Goal: Find specific page/section: Find specific page/section

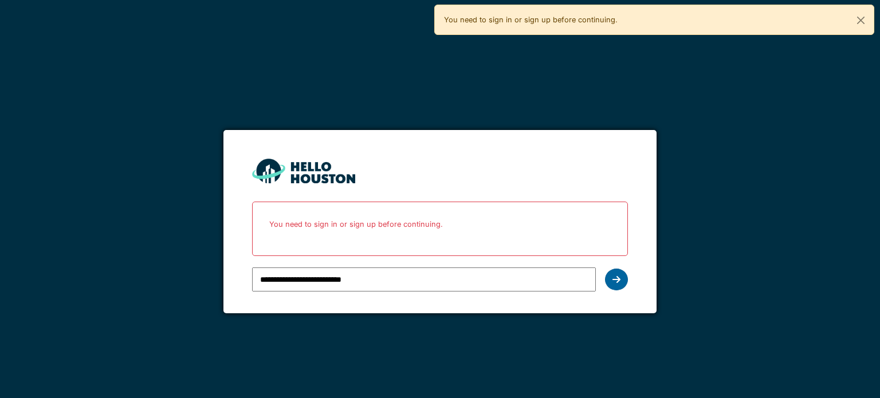
click at [609, 278] on div at bounding box center [616, 280] width 23 height 22
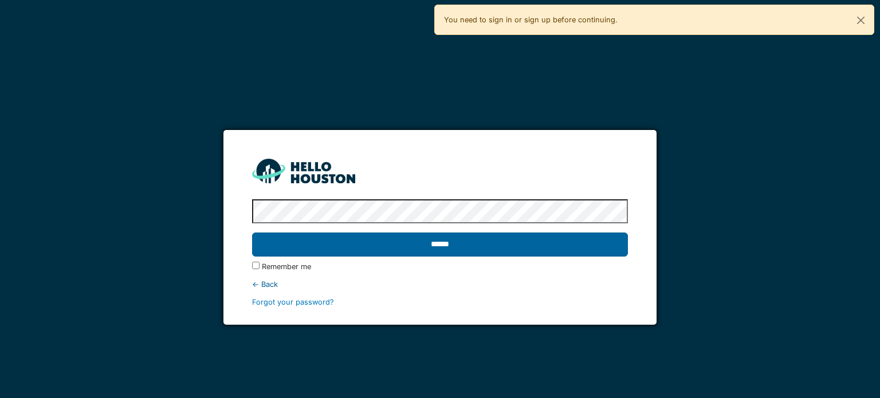
click at [435, 241] on input "******" at bounding box center [439, 245] width 375 height 24
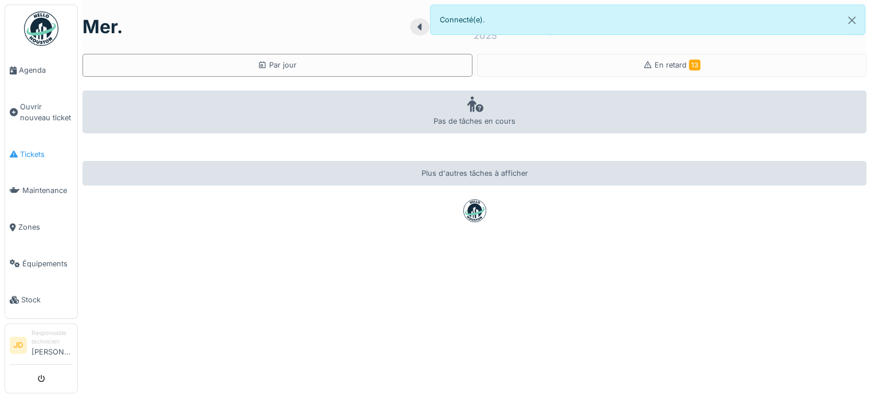
click at [26, 150] on span "Tickets" at bounding box center [46, 154] width 53 height 11
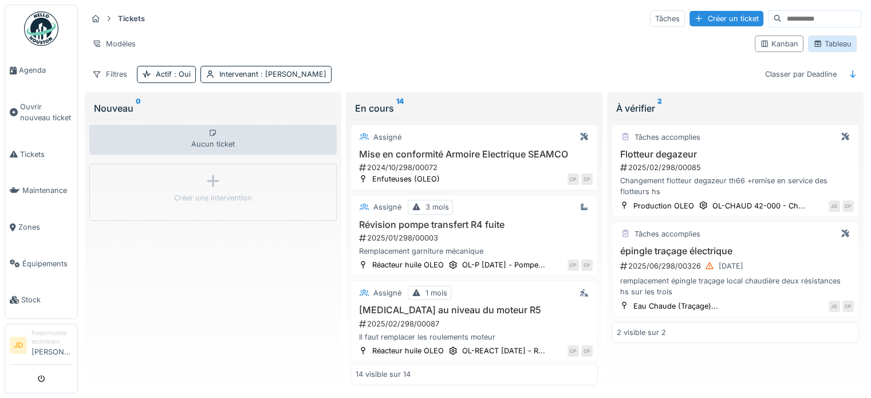
click at [831, 45] on div "Tableau" at bounding box center [833, 43] width 38 height 11
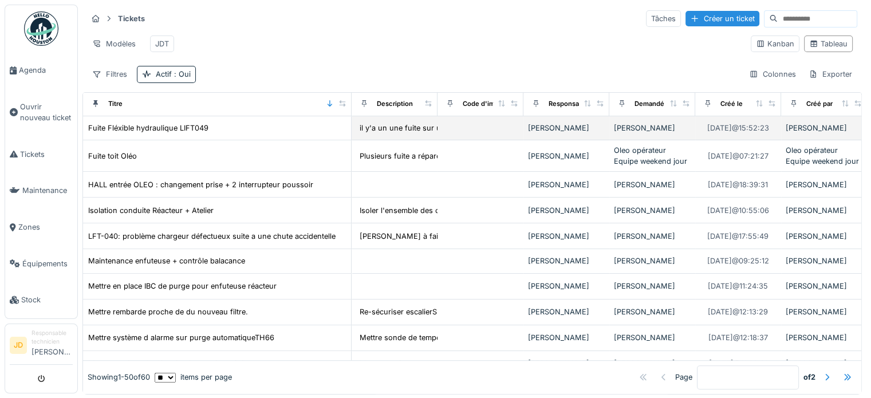
scroll to position [573, 0]
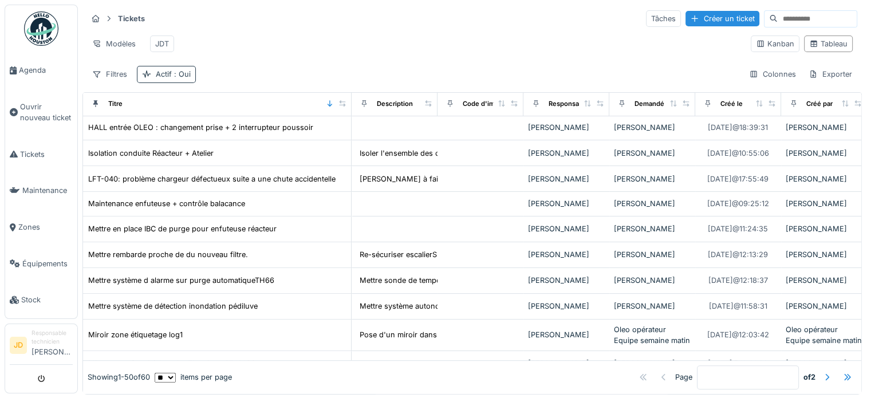
click at [174, 78] on span ": Oui" at bounding box center [181, 74] width 19 height 9
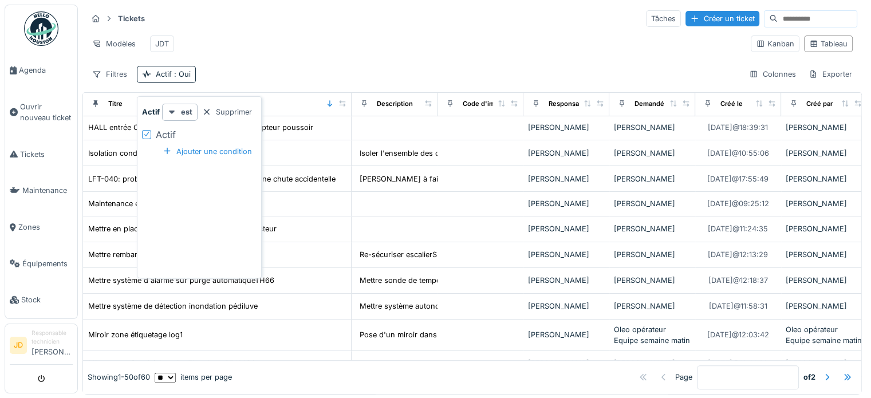
click at [248, 83] on div "Filtres Actif : Oui Colonnes Exporter" at bounding box center [472, 74] width 771 height 17
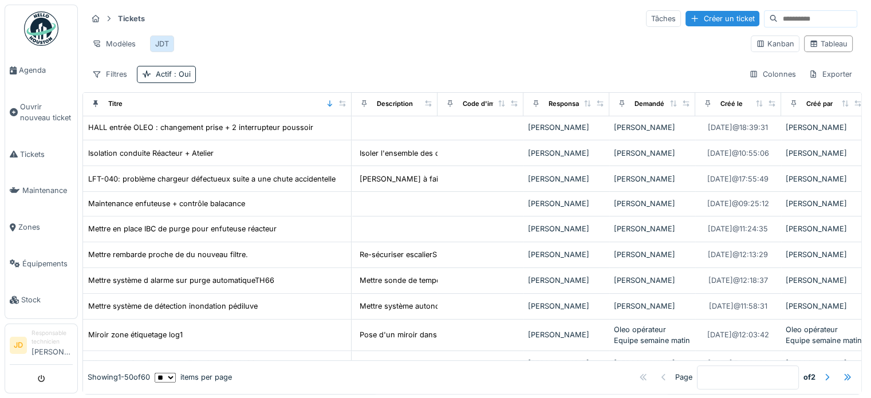
click at [165, 39] on div "JDT" at bounding box center [162, 43] width 14 height 11
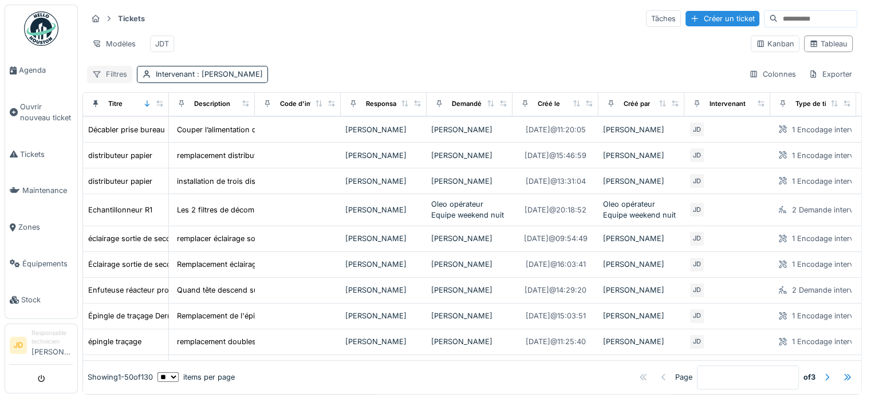
click at [112, 83] on div "Filtres" at bounding box center [109, 74] width 45 height 17
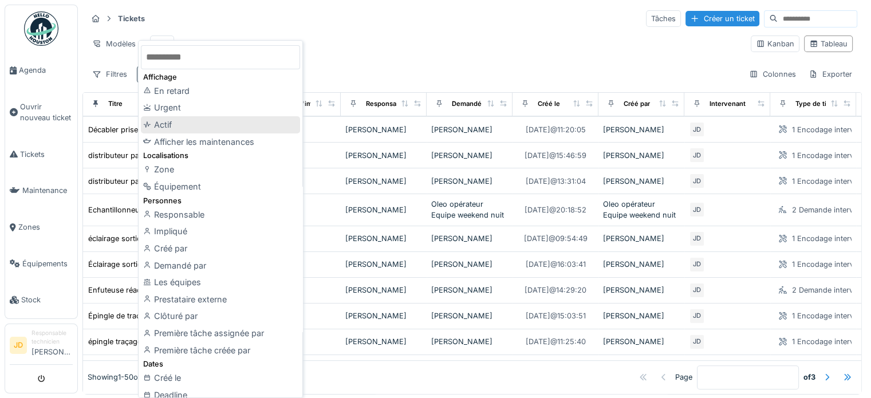
click at [206, 122] on div "Actif" at bounding box center [220, 124] width 159 height 17
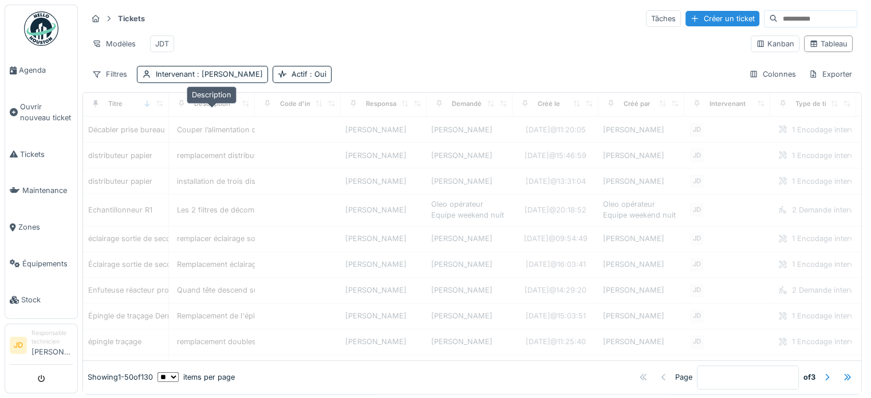
scroll to position [191, 0]
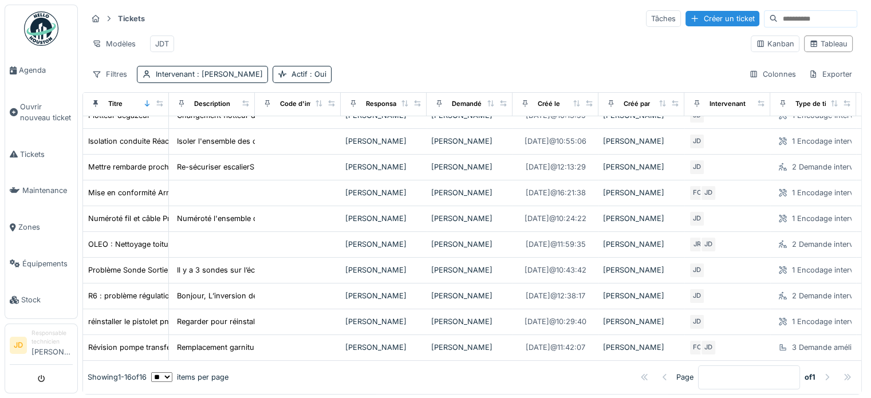
click at [345, 50] on div "Modèles JDT" at bounding box center [414, 44] width 655 height 26
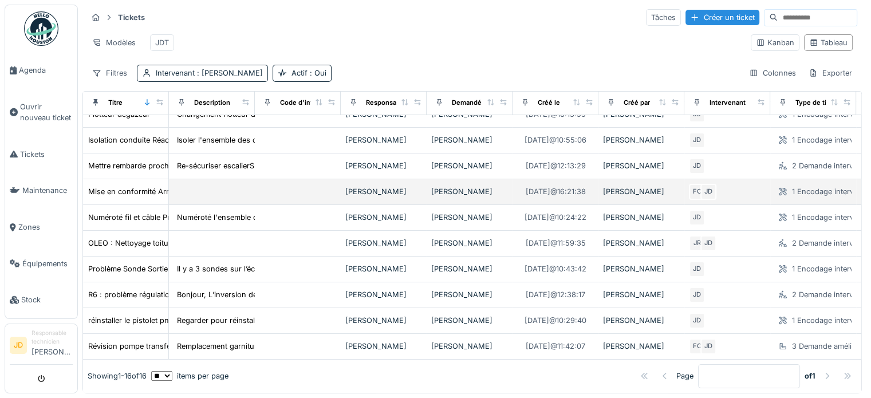
scroll to position [10, 0]
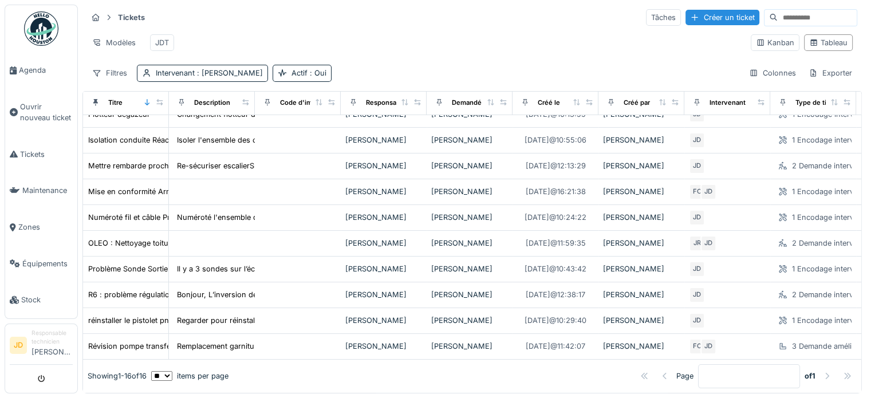
click at [485, 55] on div "Tickets Tâches Créer un ticket Modèles JDT Kanban Tableau Filtres Intervenant :…" at bounding box center [473, 44] width 780 height 83
